Goal: Information Seeking & Learning: Learn about a topic

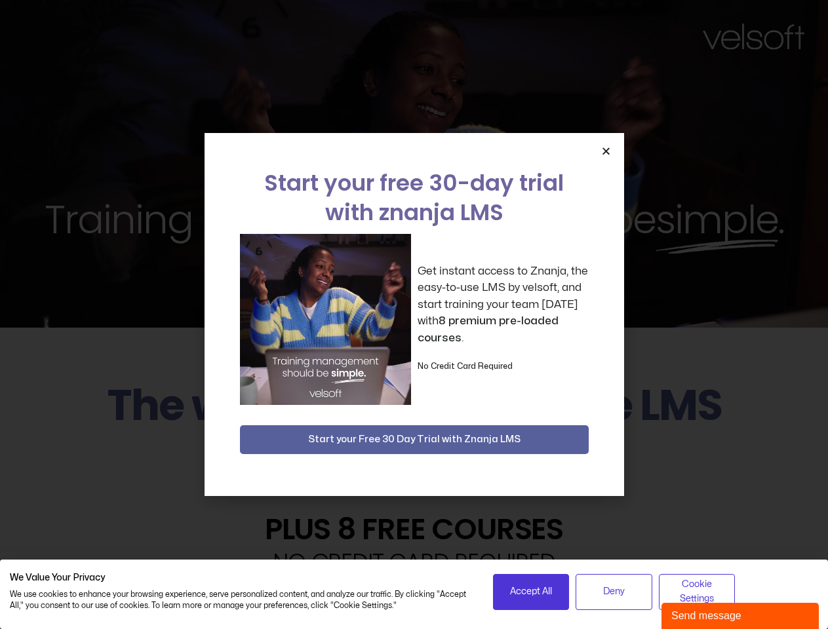
click at [414, 315] on div "Get instant access to Znanja, the easy-to-use LMS by velsoft, and start trainin…" at bounding box center [414, 319] width 349 height 171
click at [606, 151] on icon "Close" at bounding box center [606, 151] width 10 height 10
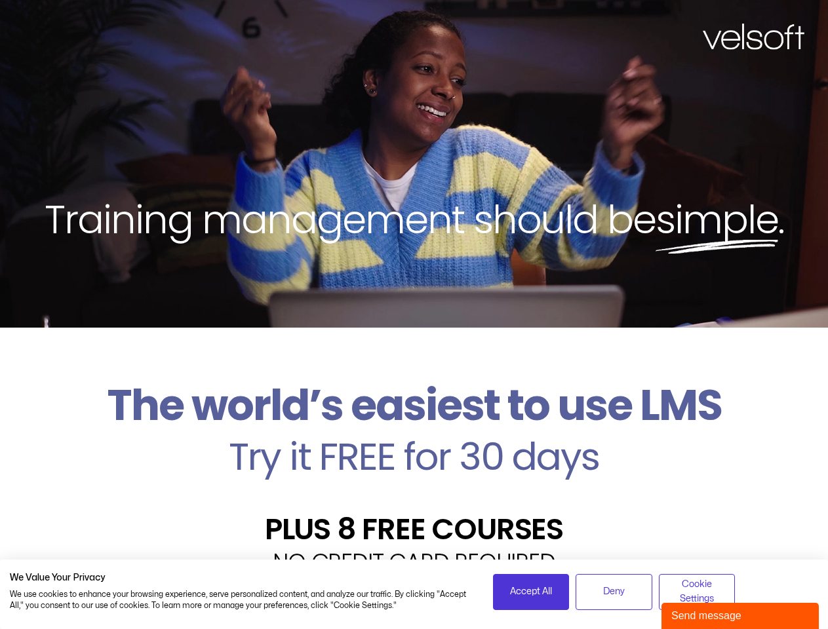
click at [414, 440] on h2 "Try it FREE for 30 days" at bounding box center [414, 457] width 808 height 38
click at [531, 592] on span "Accept All" at bounding box center [531, 592] width 42 height 14
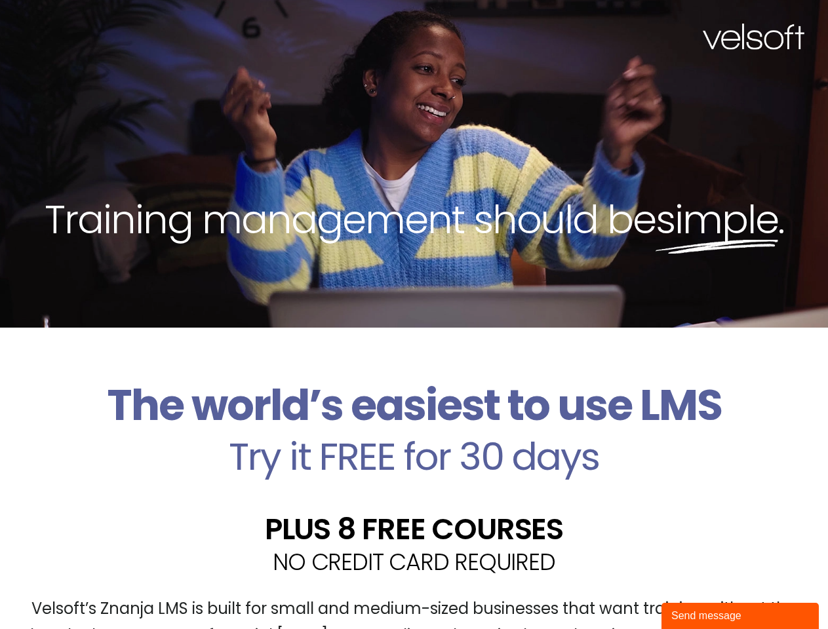
click at [614, 592] on div "Velsoft’s Znanja LMS is built for small and medium-sized businesses that want t…" at bounding box center [414, 628] width 808 height 96
click at [697, 592] on div "Velsoft’s Znanja LMS is built for small and medium-sized businesses that want t…" at bounding box center [414, 628] width 808 height 96
click at [740, 616] on div "Send message" at bounding box center [740, 616] width 138 height 16
